Goal: Task Accomplishment & Management: Use online tool/utility

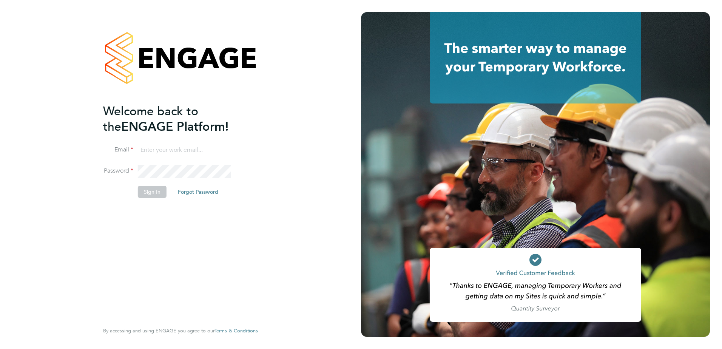
click at [184, 149] on input at bounding box center [184, 151] width 93 height 14
type input "howard.wellings@vistry.co.uk"
click at [147, 191] on button "Sign In" at bounding box center [152, 192] width 29 height 12
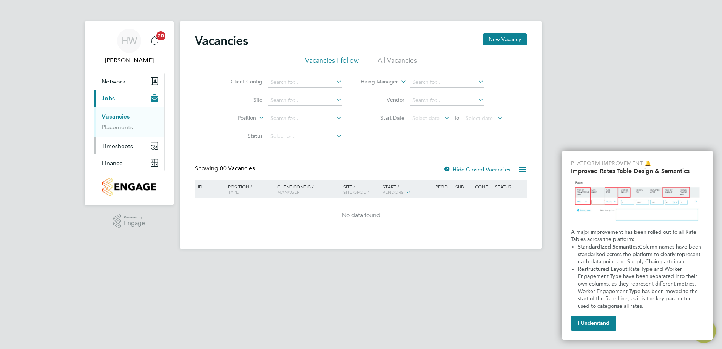
click at [115, 145] on span "Timesheets" at bounding box center [117, 145] width 31 height 7
click at [122, 134] on link "Timesheets" at bounding box center [117, 133] width 31 height 7
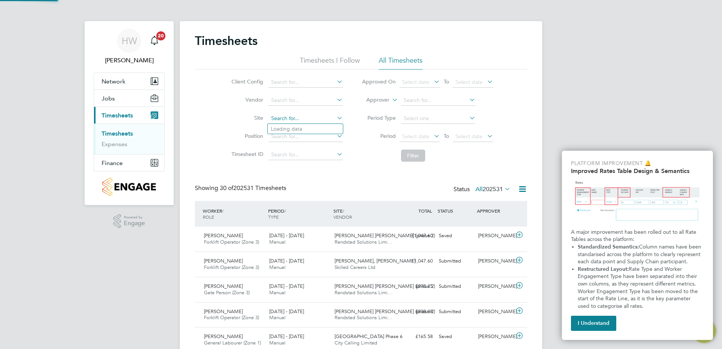
click at [308, 115] on input at bounding box center [306, 118] width 74 height 11
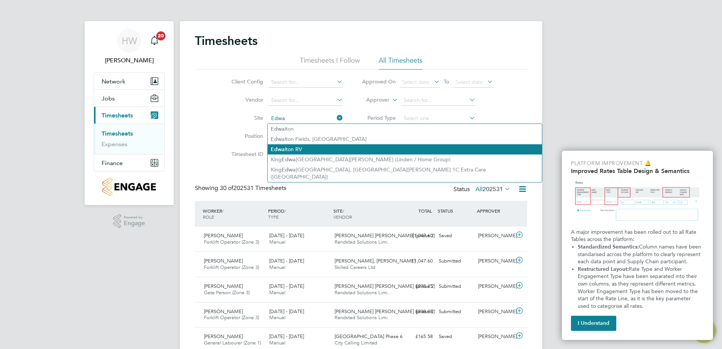
click at [291, 146] on li "Edwa lton RV" at bounding box center [405, 149] width 274 height 10
type input "Edwalton RV"
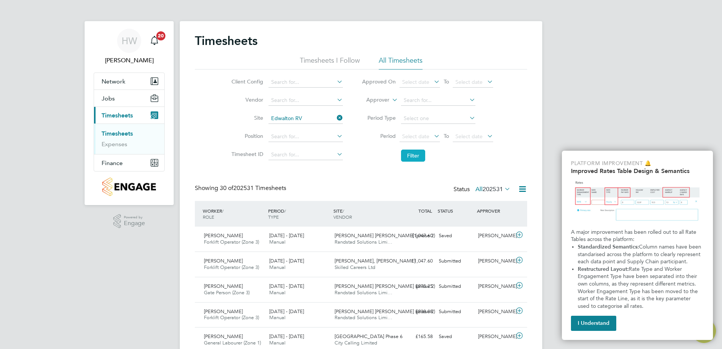
click at [411, 158] on button "Filter" at bounding box center [413, 156] width 24 height 12
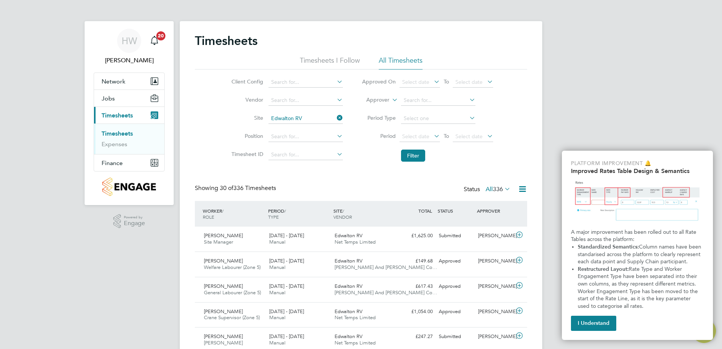
click at [522, 188] on icon at bounding box center [522, 188] width 9 height 9
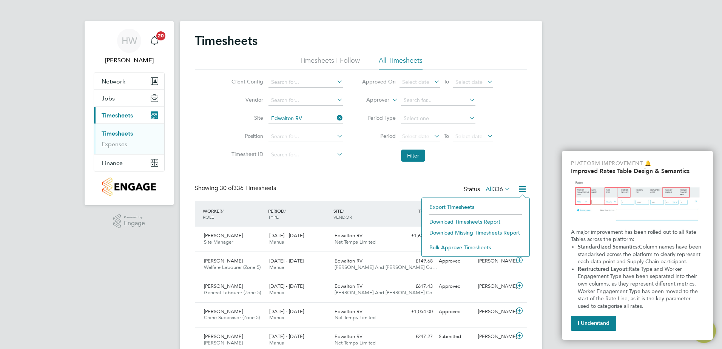
click at [457, 220] on li "Download Timesheets Report" at bounding box center [476, 221] width 100 height 11
